Goal: Task Accomplishment & Management: Complete application form

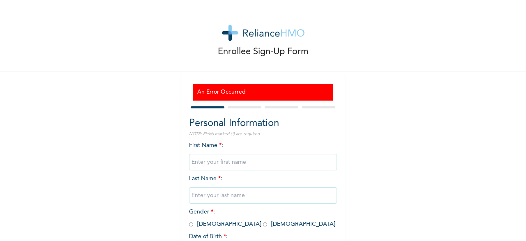
click at [221, 159] on input "text" at bounding box center [263, 162] width 148 height 16
type input "OLUWASEYI"
type input "KAZEEM"
click at [192, 223] on input "radio" at bounding box center [191, 225] width 4 height 8
radio input "true"
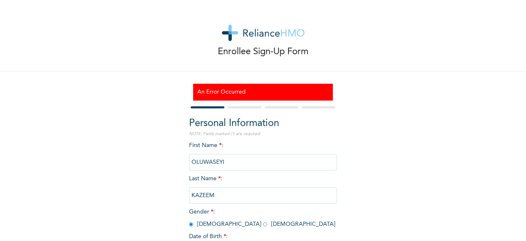
scroll to position [67, 0]
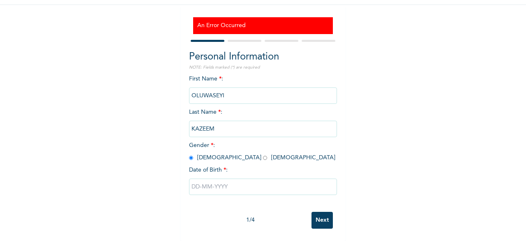
click at [210, 183] on input "text" at bounding box center [263, 187] width 148 height 16
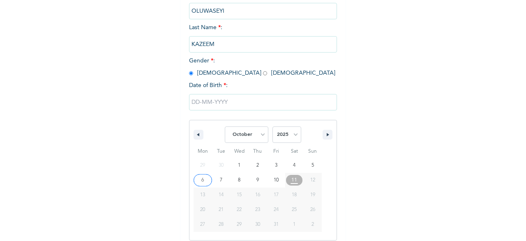
scroll to position [151, 0]
click at [195, 138] on button "button" at bounding box center [199, 135] width 10 height 10
select select "8"
click at [207, 104] on input "text" at bounding box center [263, 102] width 148 height 16
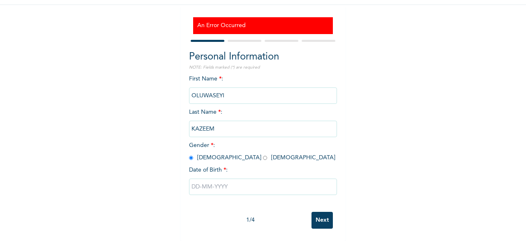
scroll to position [67, 0]
click at [198, 187] on input "text" at bounding box center [263, 187] width 148 height 16
select select "9"
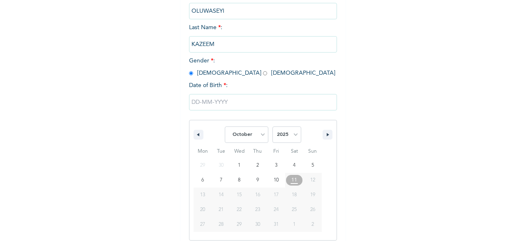
scroll to position [151, 0]
click at [272, 127] on select "2025 2024 2023 2022 2021 2020 2019 2018 2017 2016 2015 2014 2013 2012 2011 2010…" at bounding box center [286, 135] width 29 height 16
select select "1983"
click option "1983" at bounding box center [0, 0] width 0 height 0
click at [225, 127] on select "January February March April May June July August September October November De…" at bounding box center [247, 135] width 44 height 16
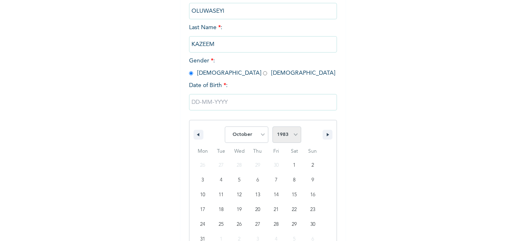
select select "3"
click option "April" at bounding box center [0, 0] width 0 height 0
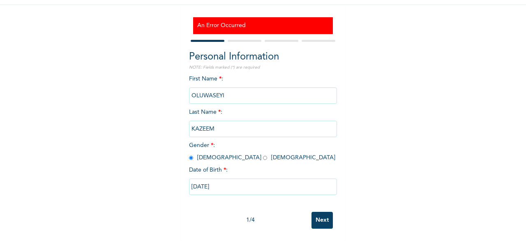
type input "[DATE]"
click at [325, 221] on input "Next" at bounding box center [322, 220] width 21 height 17
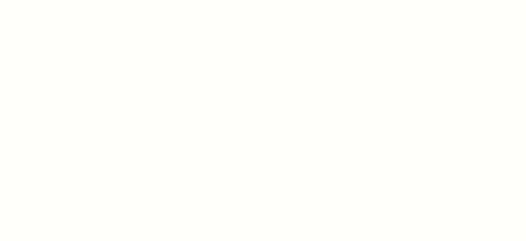
click at [16, 82] on div at bounding box center [263, 120] width 526 height 241
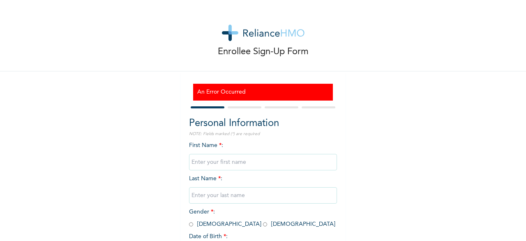
click at [220, 167] on input "text" at bounding box center [263, 162] width 148 height 16
type input "OLUWASEYI"
type input "KAZEEM"
click at [191, 224] on input "radio" at bounding box center [191, 225] width 4 height 8
radio input "true"
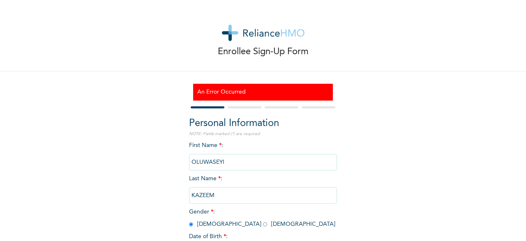
scroll to position [67, 0]
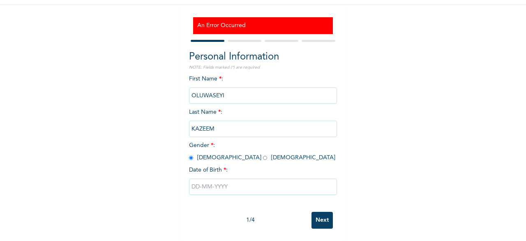
click at [274, 189] on input "text" at bounding box center [263, 187] width 148 height 16
select select "9"
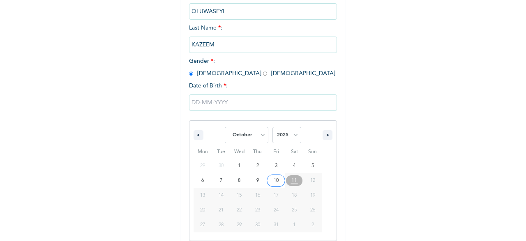
scroll to position [151, 0]
type input "10/03/2025"
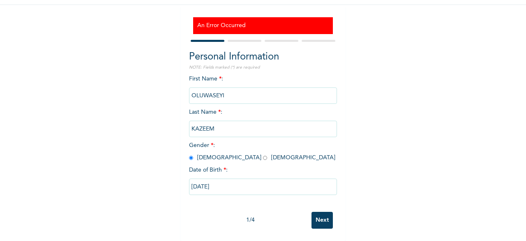
click at [242, 194] on input "10/03/2025" at bounding box center [263, 187] width 148 height 16
select select "9"
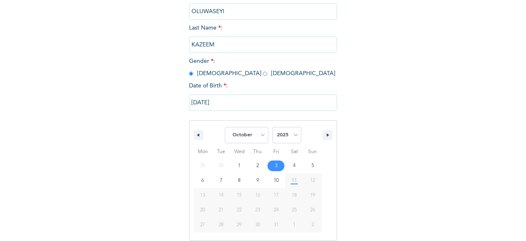
scroll to position [151, 0]
click at [272, 127] on select "2025 2024 2023 2022 2021 2020 2019 2018 2017 2016 2015 2014 2013 2012 2011 2010…" at bounding box center [286, 135] width 29 height 16
select select "1983"
click option "1983" at bounding box center [0, 0] width 0 height 0
click at [225, 127] on select "January February March April May June July August September October November De…" at bounding box center [247, 135] width 44 height 16
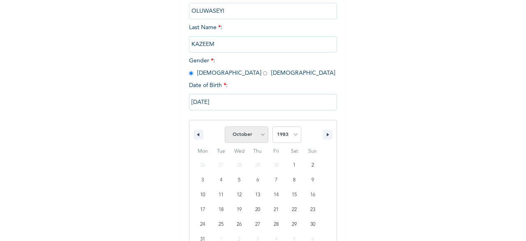
select select "3"
click option "April" at bounding box center [0, 0] width 0 height 0
type input "[DATE]"
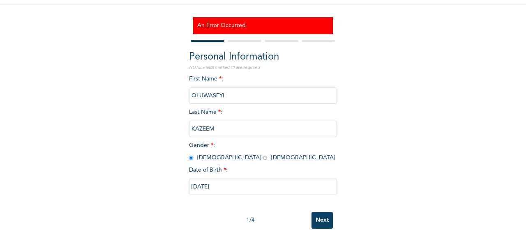
click at [323, 223] on input "Next" at bounding box center [322, 220] width 21 height 17
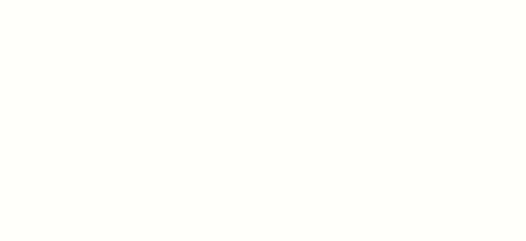
click at [175, 99] on div at bounding box center [263, 120] width 526 height 241
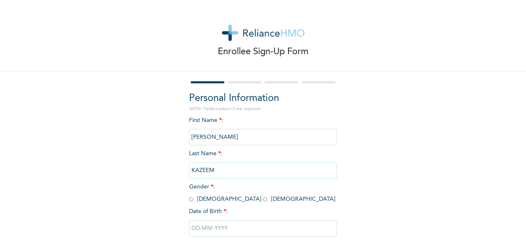
click at [126, 160] on div "Enrollee Sign-Up Form Personal Information NOTE: Fields marked (*) are required…" at bounding box center [263, 141] width 526 height 283
click at [192, 200] on input "radio" at bounding box center [191, 200] width 4 height 8
radio input "true"
click at [242, 230] on input "text" at bounding box center [263, 228] width 148 height 16
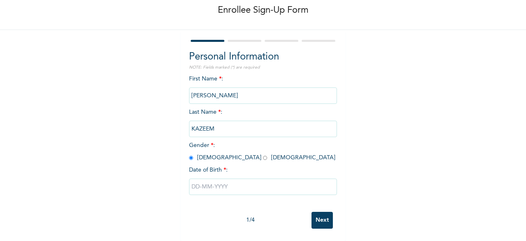
select select "9"
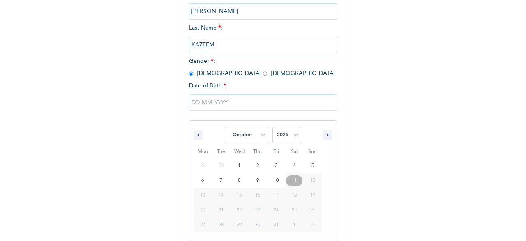
scroll to position [126, 0]
click at [272, 127] on select "2025 2024 2023 2022 2021 2020 2019 2018 2017 2016 2015 2014 2013 2012 2011 2010…" at bounding box center [286, 135] width 29 height 16
select select "1983"
click option "1983" at bounding box center [0, 0] width 0 height 0
click at [225, 127] on select "January February March April May June July August September October November De…" at bounding box center [247, 135] width 44 height 16
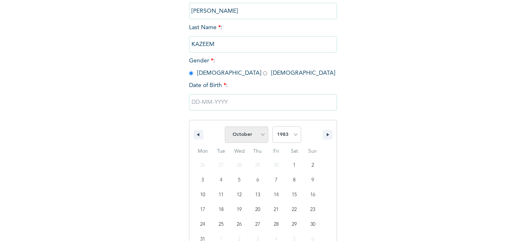
select select "3"
click option "April" at bounding box center [0, 0] width 0 height 0
type input "[DATE]"
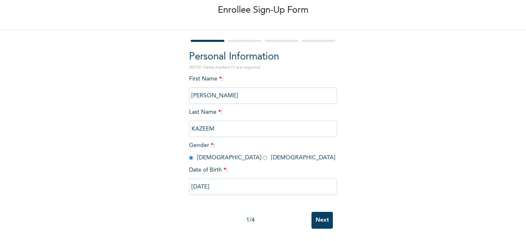
click at [324, 220] on input "Next" at bounding box center [322, 220] width 21 height 17
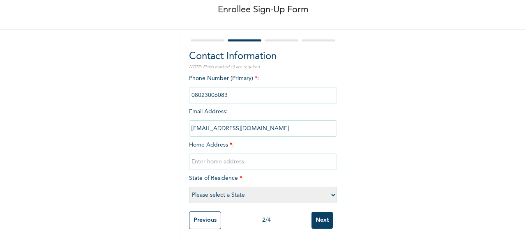
click at [236, 162] on input "text" at bounding box center [263, 162] width 148 height 16
type input "NO 4 [PERSON_NAME]"
click at [189, 187] on select "Please select a State [PERSON_NAME] (FCT) [PERSON_NAME] Ibom [GEOGRAPHIC_DATA] …" at bounding box center [263, 195] width 148 height 16
select select "25"
click option "[GEOGRAPHIC_DATA]" at bounding box center [0, 0] width 0 height 0
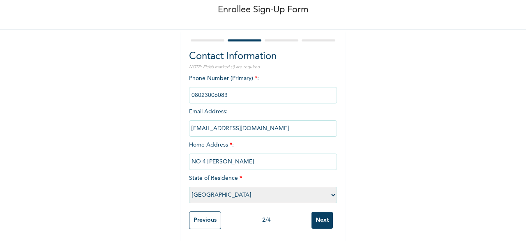
click at [320, 219] on input "Next" at bounding box center [322, 220] width 21 height 17
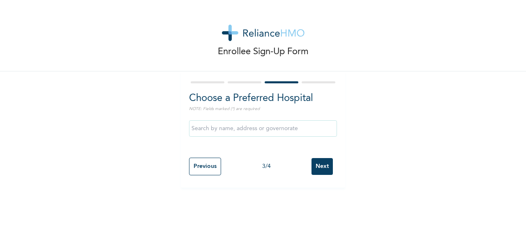
scroll to position [0, 0]
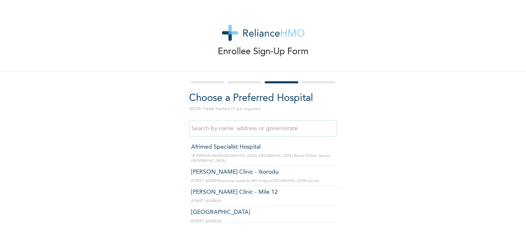
click at [279, 125] on input "text" at bounding box center [263, 128] width 148 height 16
click at [318, 125] on input "Afrimed Specialist Hospital" at bounding box center [263, 128] width 148 height 16
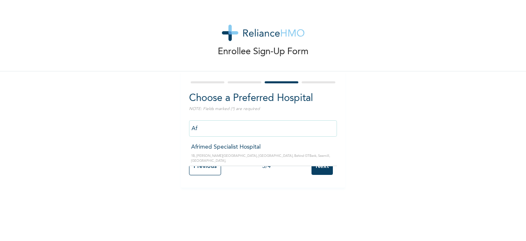
type input "A"
click at [335, 231] on div "Enrollee Sign-Up Form Choose a Preferred Hospital NOTE: Fields marked (*) are r…" at bounding box center [263, 120] width 526 height 241
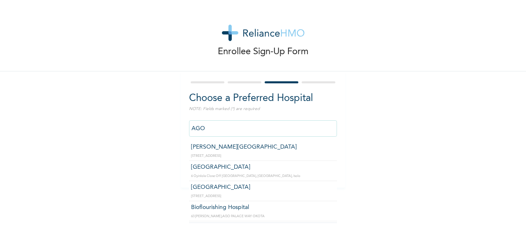
click at [281, 124] on input "AGO" at bounding box center [263, 128] width 148 height 16
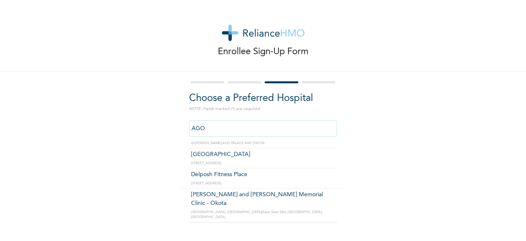
scroll to position [8664, 0]
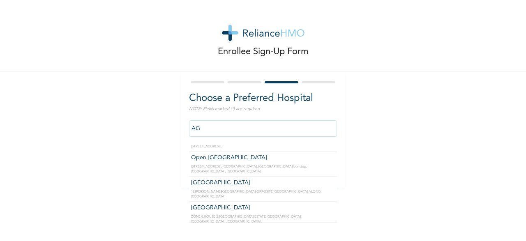
type input "A"
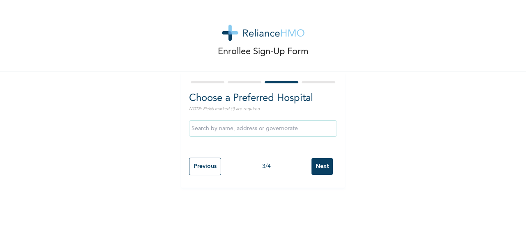
click at [337, 225] on div "Enrollee Sign-Up Form Choose a Preferred Hospital NOTE: Fields marked (*) are r…" at bounding box center [263, 120] width 526 height 241
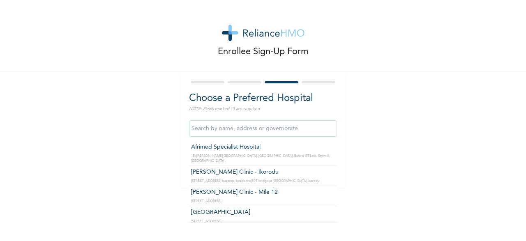
click at [288, 131] on input "text" at bounding box center [263, 128] width 148 height 16
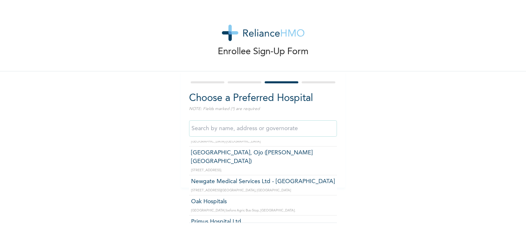
scroll to position [316, 0]
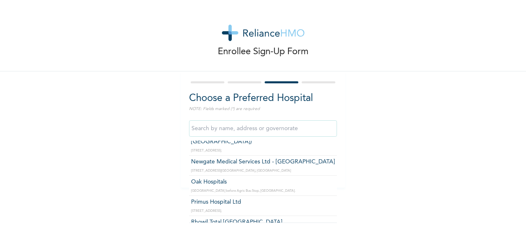
click at [277, 130] on input "text" at bounding box center [263, 128] width 148 height 16
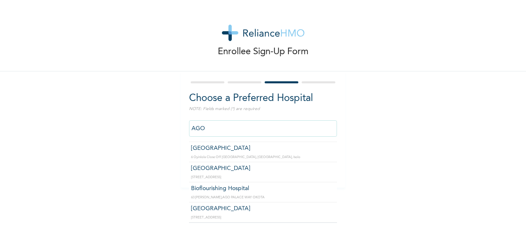
scroll to position [0, 0]
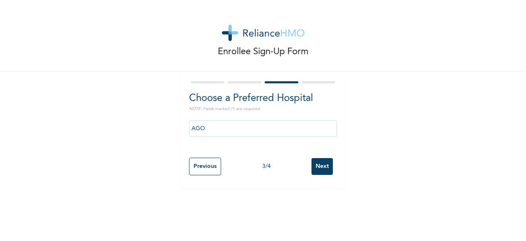
click at [127, 175] on div "Enrollee Sign-Up Form Choose a Preferred Hospital NOTE: Fields marked (*) are r…" at bounding box center [263, 94] width 526 height 188
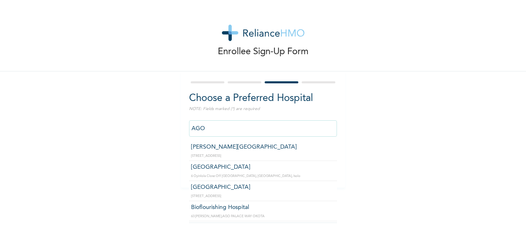
click at [314, 130] on input "AGO" at bounding box center [263, 128] width 148 height 16
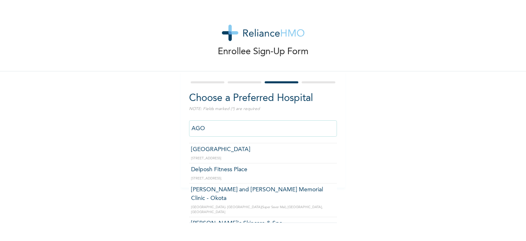
scroll to position [8669, 0]
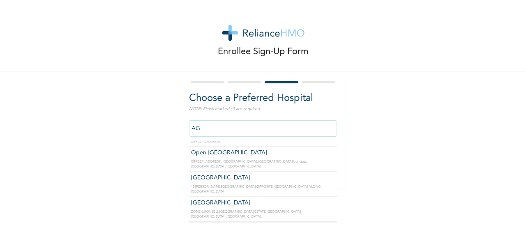
type input "A"
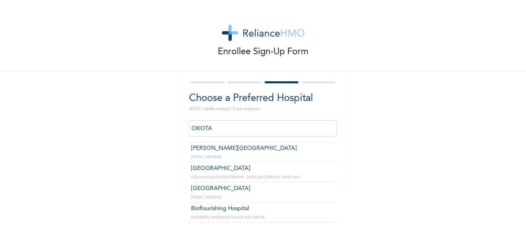
scroll to position [0, 0]
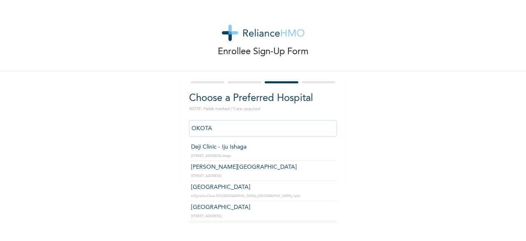
type input "[PERSON_NAME][GEOGRAPHIC_DATA]"
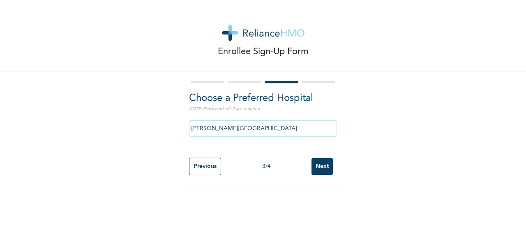
click at [326, 166] on input "Next" at bounding box center [322, 166] width 21 height 17
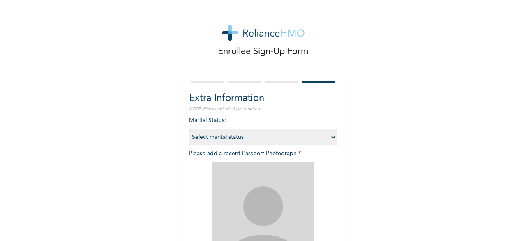
click at [189, 129] on select "Select marital status [DEMOGRAPHIC_DATA] Married [DEMOGRAPHIC_DATA] Widow/[DEMO…" at bounding box center [263, 137] width 148 height 16
click option "Married" at bounding box center [0, 0] width 0 height 0
click at [189, 129] on select "Select marital status [DEMOGRAPHIC_DATA] Married [DEMOGRAPHIC_DATA] Widow/[DEMO…" at bounding box center [263, 137] width 148 height 16
select select "2"
click option "Married" at bounding box center [0, 0] width 0 height 0
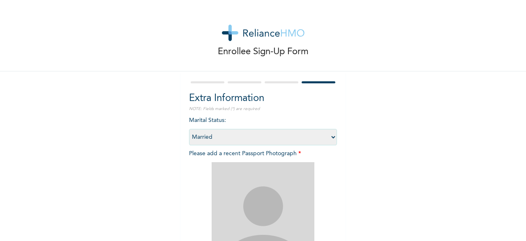
click at [397, 167] on div "Enrollee Sign-Up Form Extra Information NOTE: Fields marked (*) are required Ma…" at bounding box center [263, 177] width 526 height 354
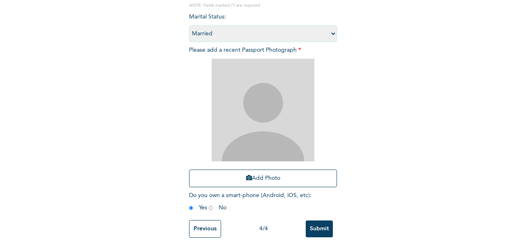
scroll to position [113, 0]
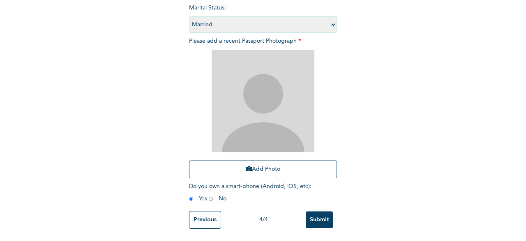
click at [98, 145] on div "Enrollee Sign-Up Form Extra Information NOTE: Fields marked (*) are required Ma…" at bounding box center [263, 64] width 526 height 354
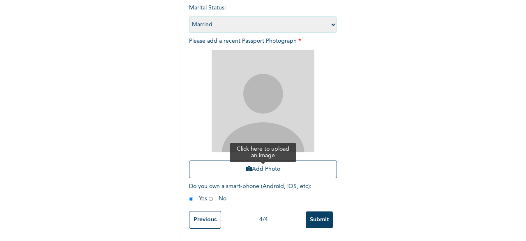
click at [259, 171] on button "Add Photo" at bounding box center [263, 170] width 148 height 18
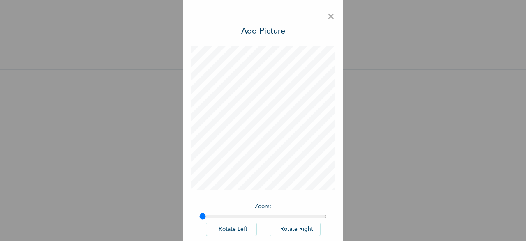
scroll to position [2, 0]
click at [338, 231] on div "× Add Picture Zoom : Rotate Left Rotate Right DONE" at bounding box center [263, 143] width 160 height 287
click at [337, 231] on div "× Add Picture Zoom : Rotate Left Rotate Right DONE" at bounding box center [263, 143] width 160 height 287
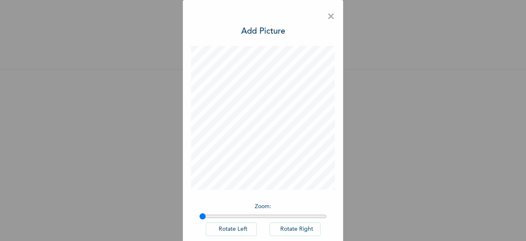
click at [337, 231] on div "× Add Picture Zoom : Rotate Left Rotate Right DONE" at bounding box center [263, 143] width 160 height 287
click at [339, 231] on div "× Add Picture Zoom : Rotate Left Rotate Right DONE" at bounding box center [263, 143] width 160 height 287
drag, startPoint x: 339, startPoint y: 231, endPoint x: 307, endPoint y: 224, distance: 33.7
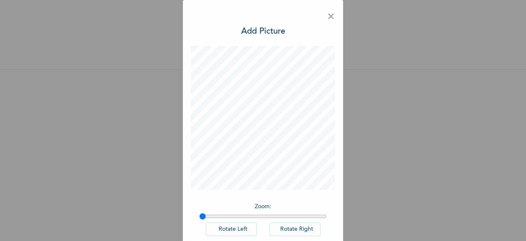
click at [307, 224] on div "× Add Picture Zoom : Rotate Left Rotate Right DONE" at bounding box center [263, 143] width 160 height 287
click at [301, 231] on button "Rotate Right" at bounding box center [295, 230] width 51 height 14
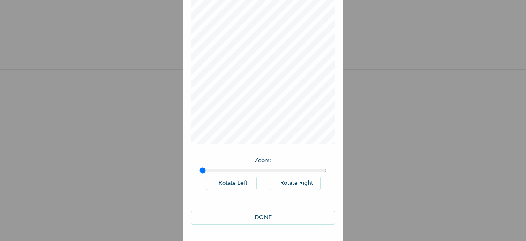
scroll to position [48, 0]
click at [285, 216] on button "DONE" at bounding box center [263, 218] width 144 height 14
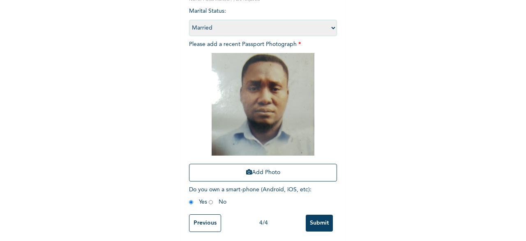
scroll to position [113, 0]
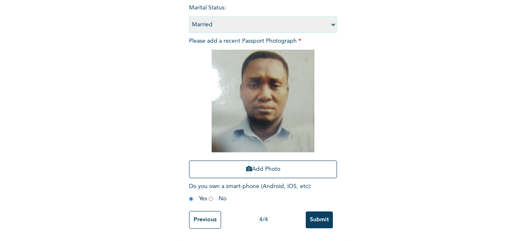
click at [319, 216] on input "Submit" at bounding box center [319, 220] width 27 height 17
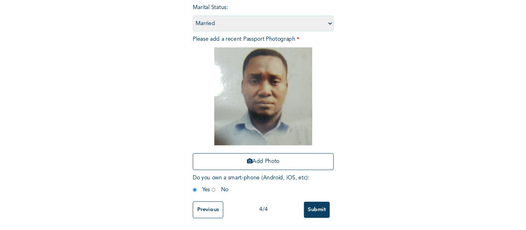
scroll to position [0, 0]
